Goal: Navigation & Orientation: Find specific page/section

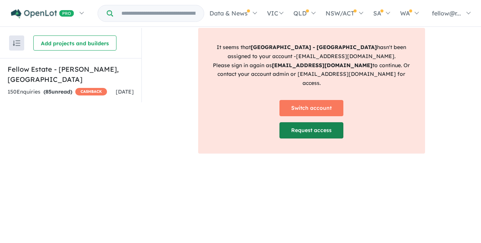
click at [317, 122] on link "Request access" at bounding box center [311, 130] width 64 height 16
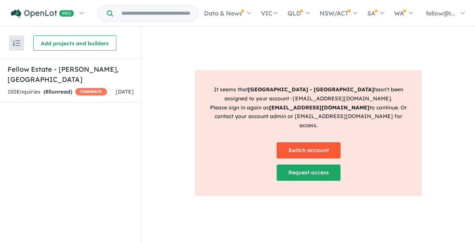
click at [316, 147] on link "Switch account" at bounding box center [309, 150] width 64 height 16
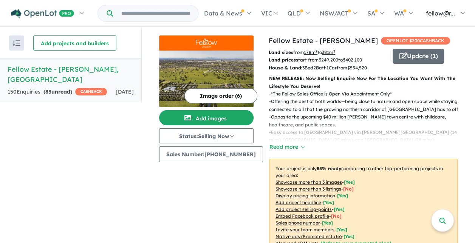
click at [459, 12] on link "fellow@r..." at bounding box center [444, 13] width 52 height 26
click at [462, 12] on link "fellow@r..." at bounding box center [444, 13] width 52 height 26
click at [452, 14] on span "fellow@r..." at bounding box center [440, 13] width 29 height 8
click at [464, 13] on link "fellow@r..." at bounding box center [444, 13] width 52 height 26
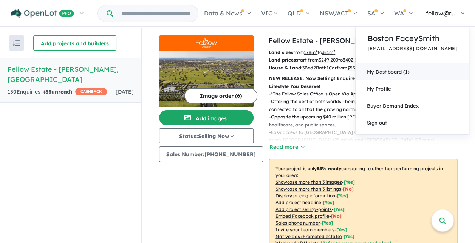
click at [415, 71] on link "My Dashboard (1)" at bounding box center [412, 71] width 113 height 17
